Goal: Information Seeking & Learning: Learn about a topic

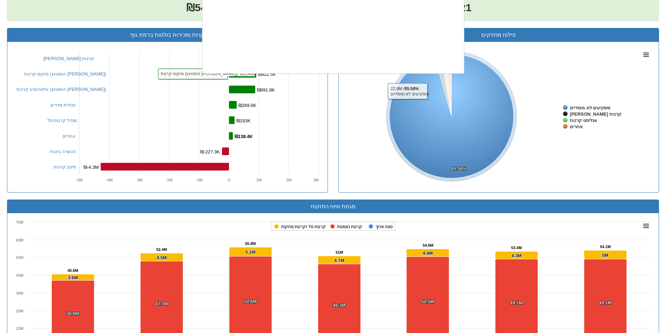
scroll to position [174, 0]
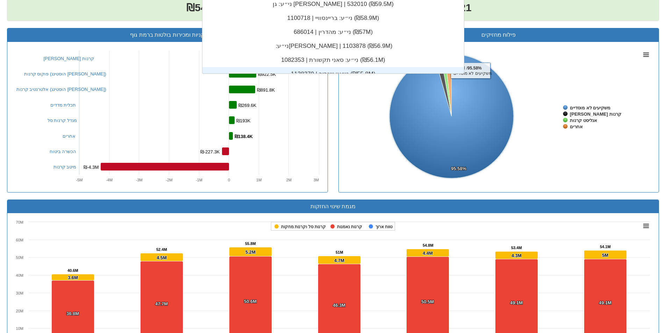
click at [542, 17] on div "שווי החזקות ₪54.1M שווי קניות/מכירות ₪611.3K שינוי 1.14% גופים פעילים 21" at bounding box center [333, 4] width 652 height 33
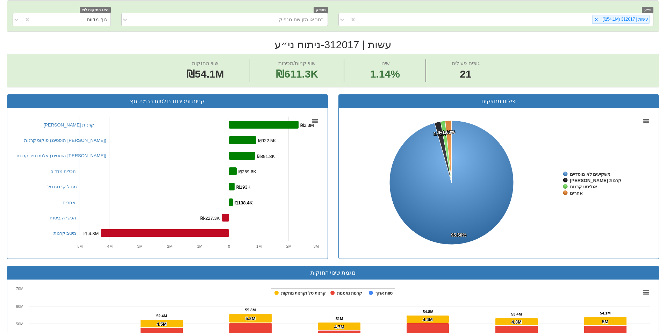
scroll to position [35, 0]
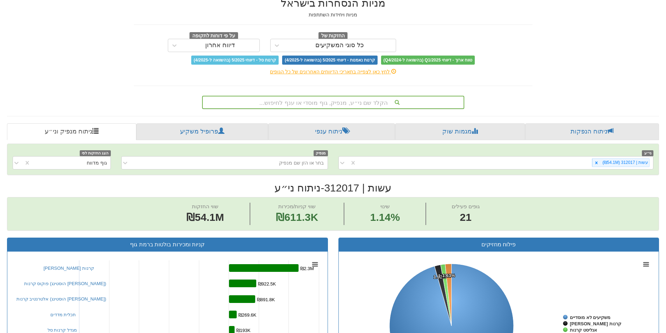
click at [396, 102] on div "הקלד שם ני״ע, מנפיק, גוף מוסדי או ענף לחיפוש..." at bounding box center [333, 103] width 261 height 12
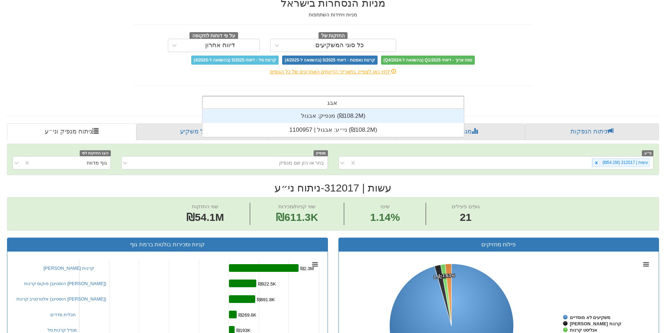
scroll to position [28, 0]
type input "אבגול"
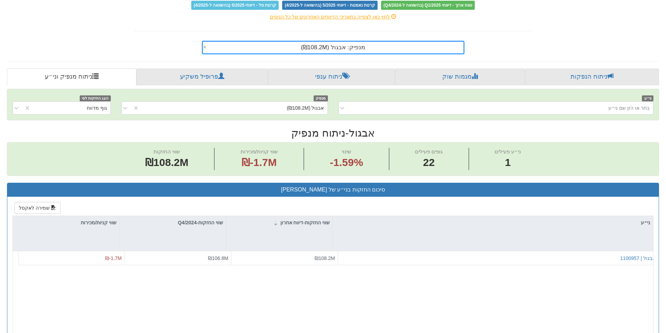
scroll to position [105, 0]
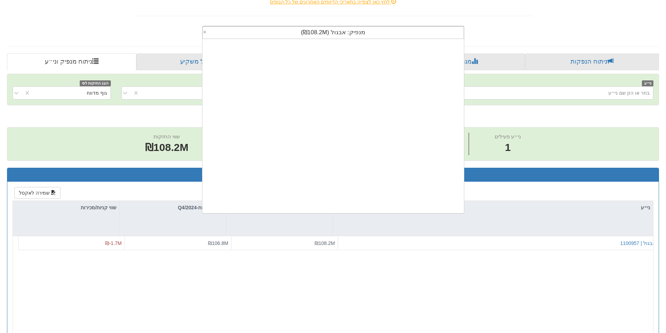
click at [368, 31] on div "מנפיק: ‏אבגול ‎(₪108.2M)‎" at bounding box center [333, 33] width 261 height 12
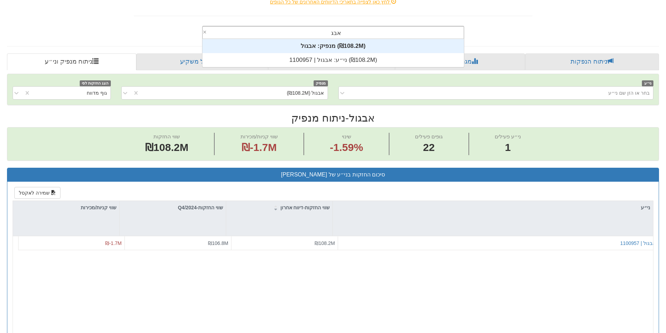
scroll to position [28, 0]
type input "אבגול"
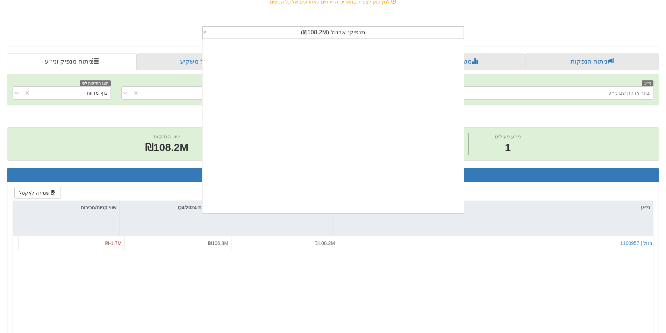
click at [359, 30] on span "מנפיק: ‏אבגול ‎(₪108.2M)‎" at bounding box center [333, 32] width 64 height 7
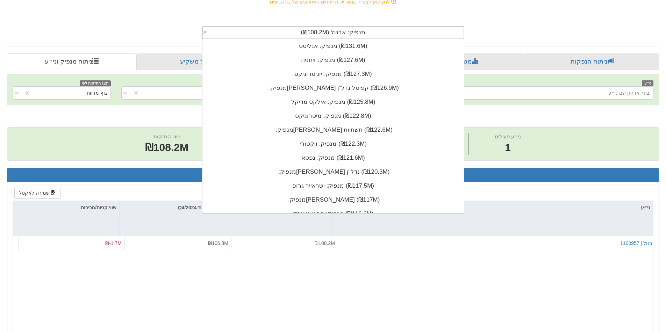
click at [411, 33] on div "מנפיק: ‏אבגול ‎(₪108.2M)‎" at bounding box center [333, 33] width 261 height 12
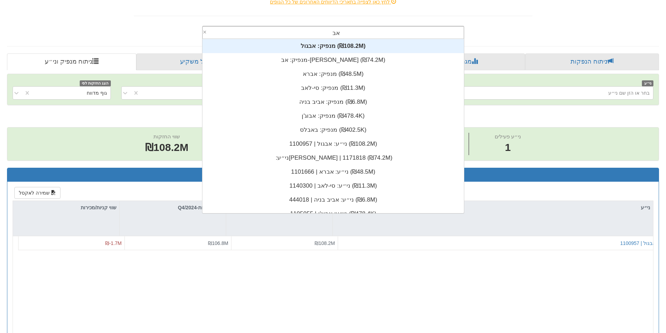
scroll to position [28, 0]
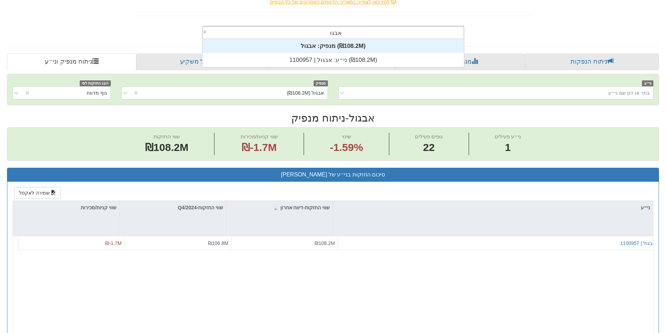
type input "אבגול"
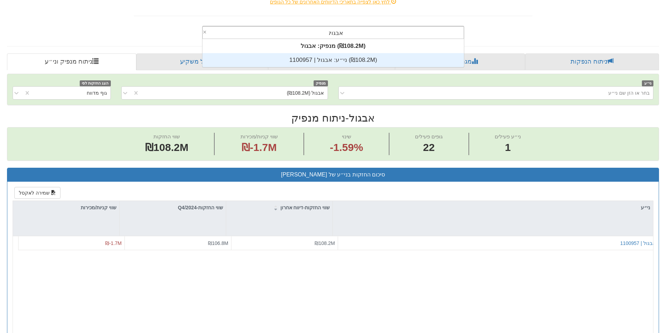
click at [398, 60] on div "ני״ע: ‏אבגול | 1100957 ‎(₪108.2M)‎" at bounding box center [334, 60] width 262 height 14
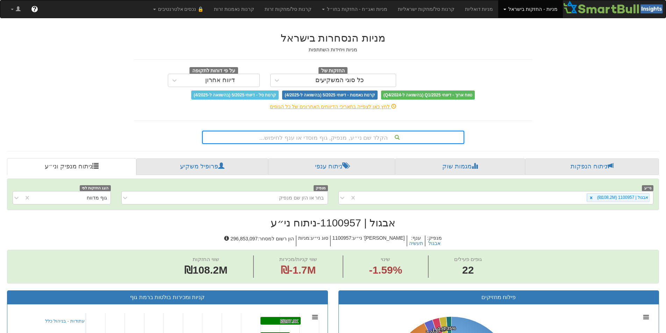
click at [363, 141] on div "הקלד שם ני״ע, מנפיק, גוף מוסדי או ענף לחיפוש..." at bounding box center [333, 138] width 261 height 12
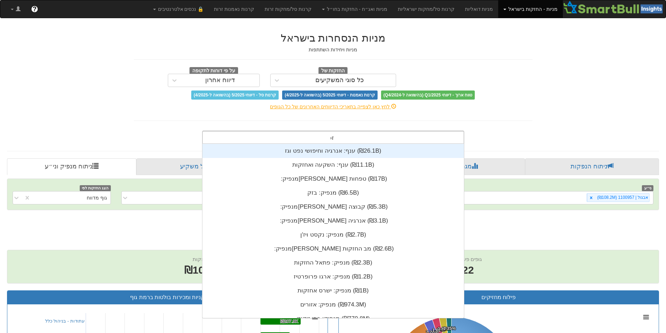
scroll to position [28, 0]
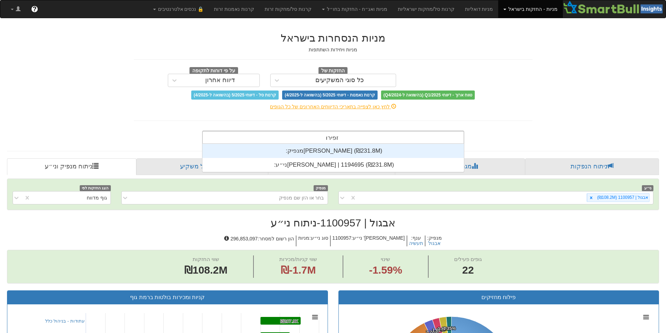
type input "[PERSON_NAME]"
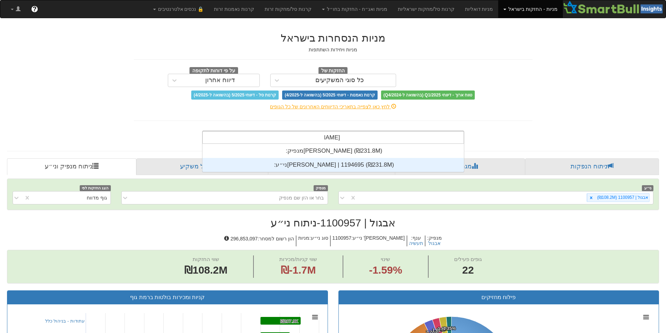
click at [366, 167] on div "ני״ע: ‏[PERSON_NAME] | 1194695 ‎(₪231.8M)‎" at bounding box center [334, 165] width 262 height 14
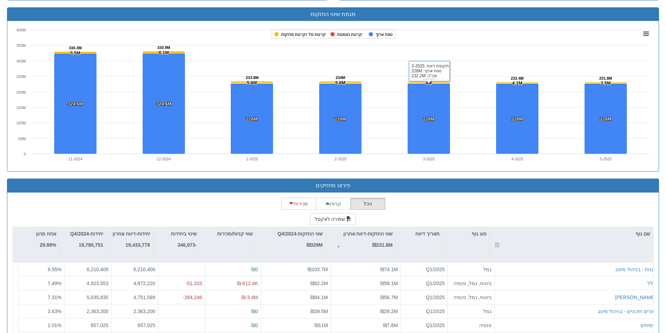
scroll to position [525, 0]
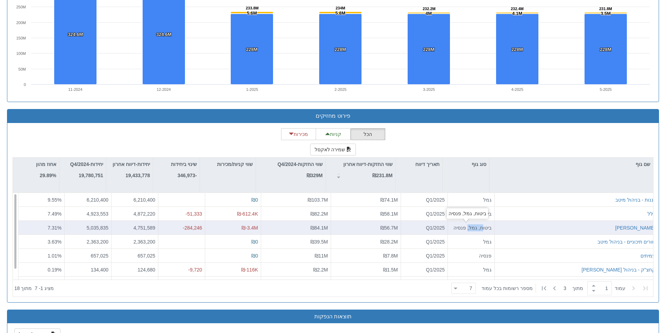
drag, startPoint x: 464, startPoint y: 230, endPoint x: 479, endPoint y: 229, distance: 15.1
click at [479, 229] on div "ביטוח, גמל, פנסיה" at bounding box center [471, 227] width 41 height 7
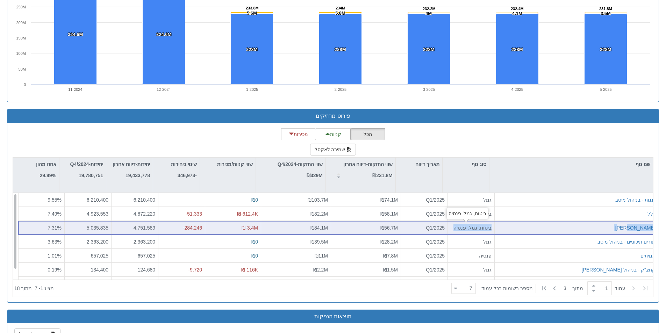
drag, startPoint x: 452, startPoint y: 229, endPoint x: 492, endPoint y: 231, distance: 39.2
click at [492, 231] on div "[PERSON_NAME] ביטוח, גמל, פנסיה Q1/2025 ₪56.7M ₪84.1M ₪-3.4M -284,246 4,751,589…" at bounding box center [338, 228] width 641 height 14
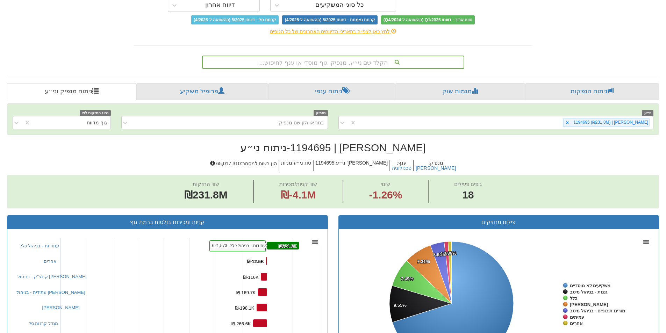
scroll to position [0, 0]
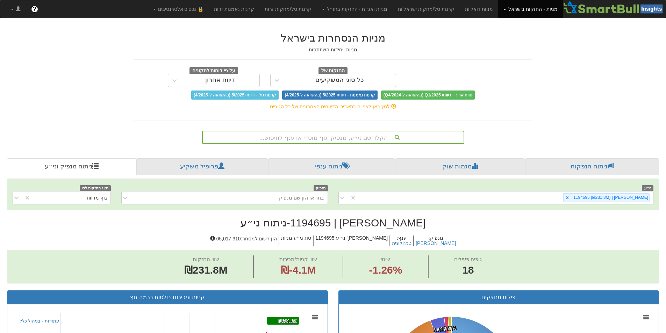
click at [368, 135] on div "הקלד שם ני״ע, מנפיק, גוף מוסדי או ענף לחיפוש..." at bounding box center [333, 138] width 261 height 12
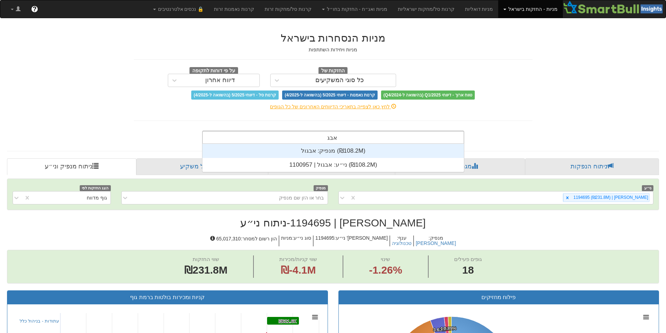
scroll to position [28, 0]
type input "אבגול"
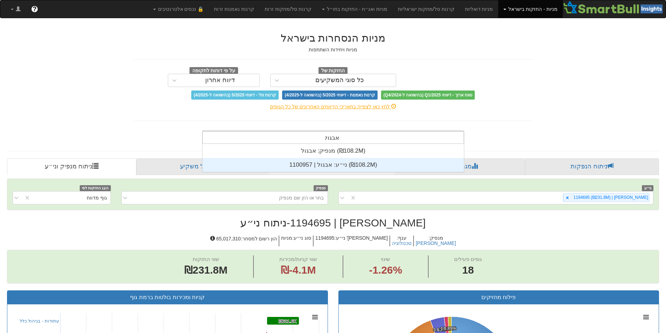
click at [348, 169] on div "ני״ע: ‏אבגול | 1100957 ‎(₪108.2M)‎" at bounding box center [334, 165] width 262 height 14
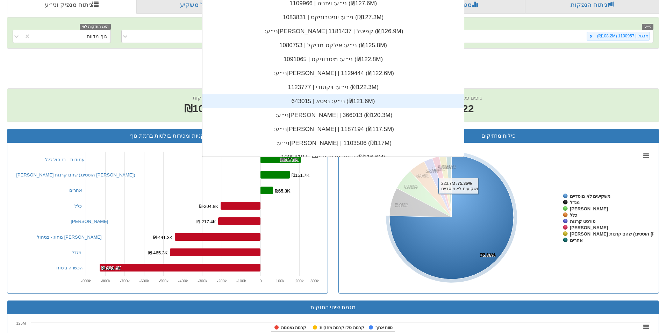
scroll to position [83, 0]
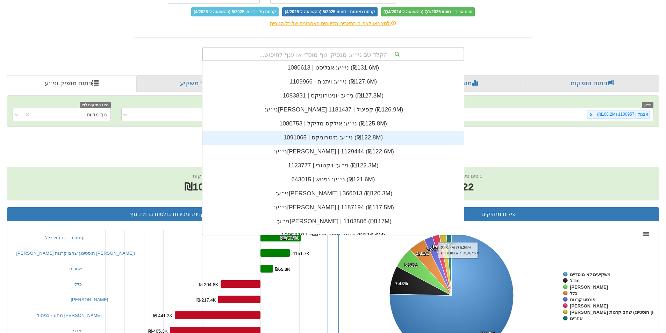
click at [518, 61] on div "הקלד שם ני״ע, מנפיק, גוף מוסדי או ענף לחיפוש... ני״ע: ‏אופקו הלת' | 1129543 ‎(₪…" at bounding box center [333, 53] width 409 height 16
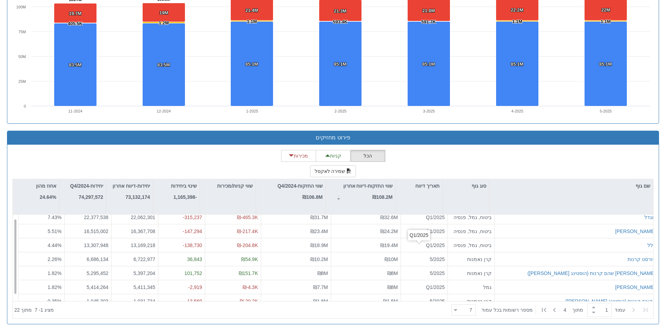
scroll to position [11, 0]
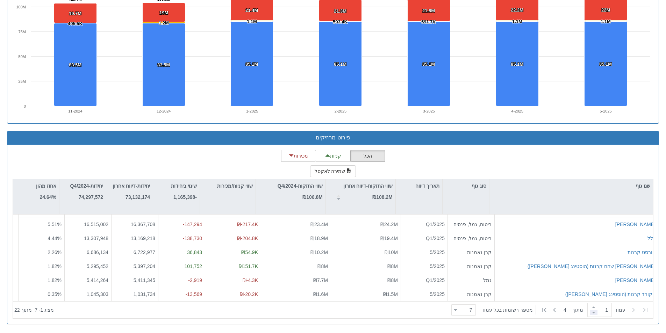
click at [591, 313] on span at bounding box center [594, 312] width 8 height 5
click at [588, 307] on div "1" at bounding box center [600, 310] width 24 height 14
click at [590, 307] on span at bounding box center [594, 307] width 8 height 5
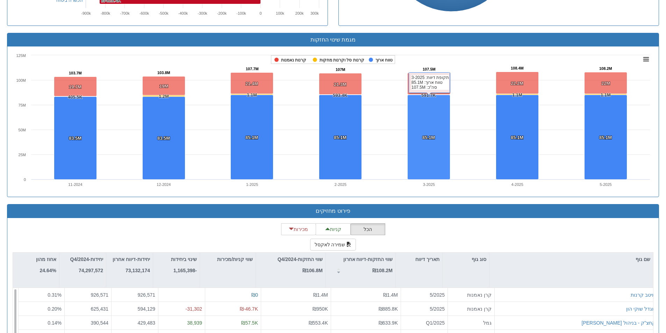
scroll to position [503, 0]
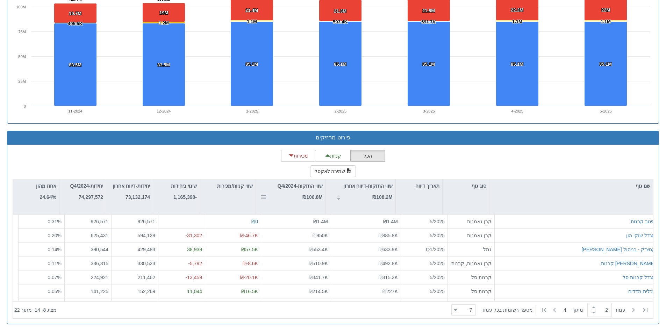
click at [309, 188] on p "שווי החזקות-Q4/2024" at bounding box center [300, 186] width 45 height 8
type input "1"
click at [309, 188] on p "שווי החזקות-Q4/2024" at bounding box center [300, 186] width 45 height 8
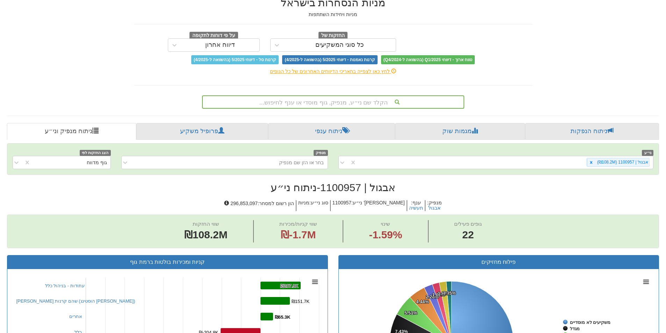
scroll to position [0, 0]
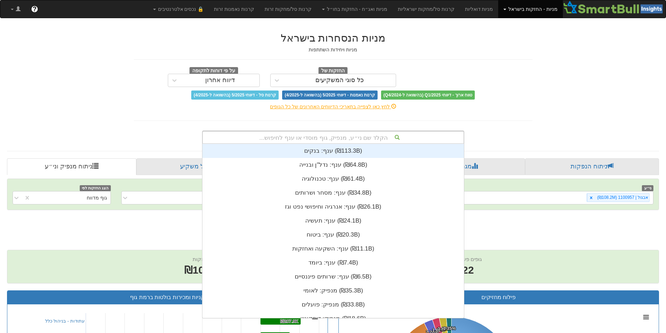
drag, startPoint x: 345, startPoint y: 132, endPoint x: 344, endPoint y: 135, distance: 3.5
click at [345, 132] on div "הקלד שם ני״ע, מנפיק, גוף מוסדי או ענף לחיפוש..." at bounding box center [333, 138] width 261 height 12
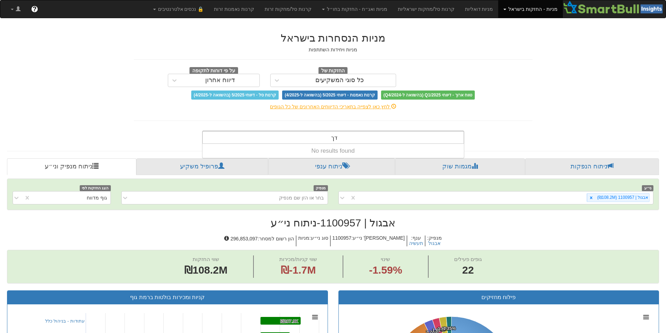
type input "ד"
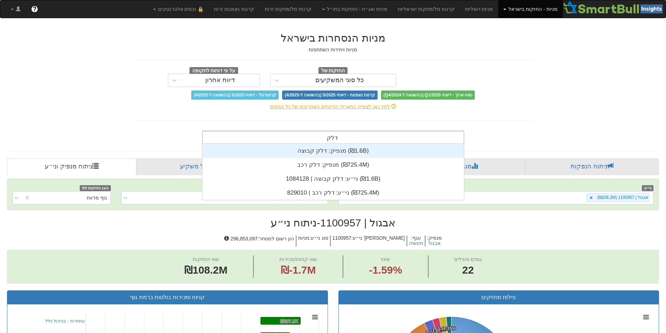
scroll to position [28, 0]
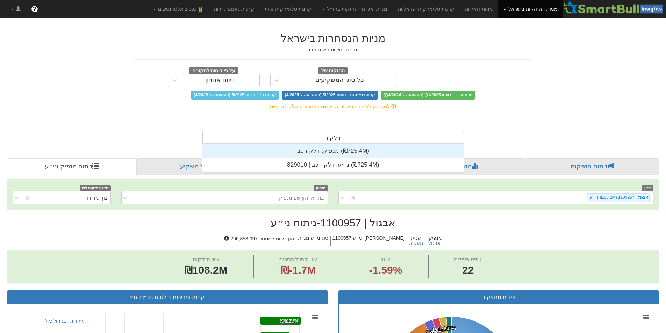
type input "דלק רכב"
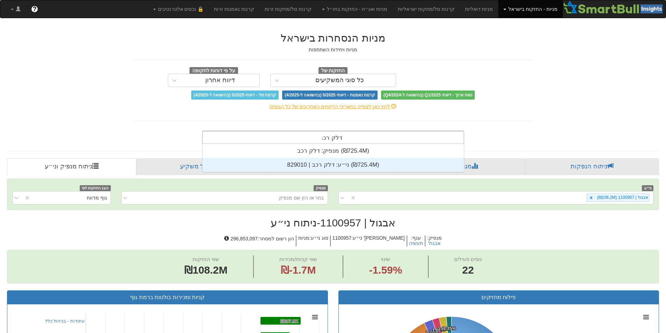
click at [340, 167] on div "ני״ע: ‏דלק רכב | 829010 ‎(₪725.4M)‎" at bounding box center [334, 165] width 262 height 14
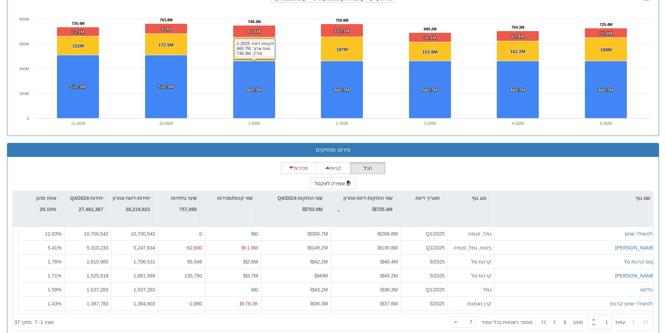
scroll to position [503, 0]
